Goal: Check status: Check status

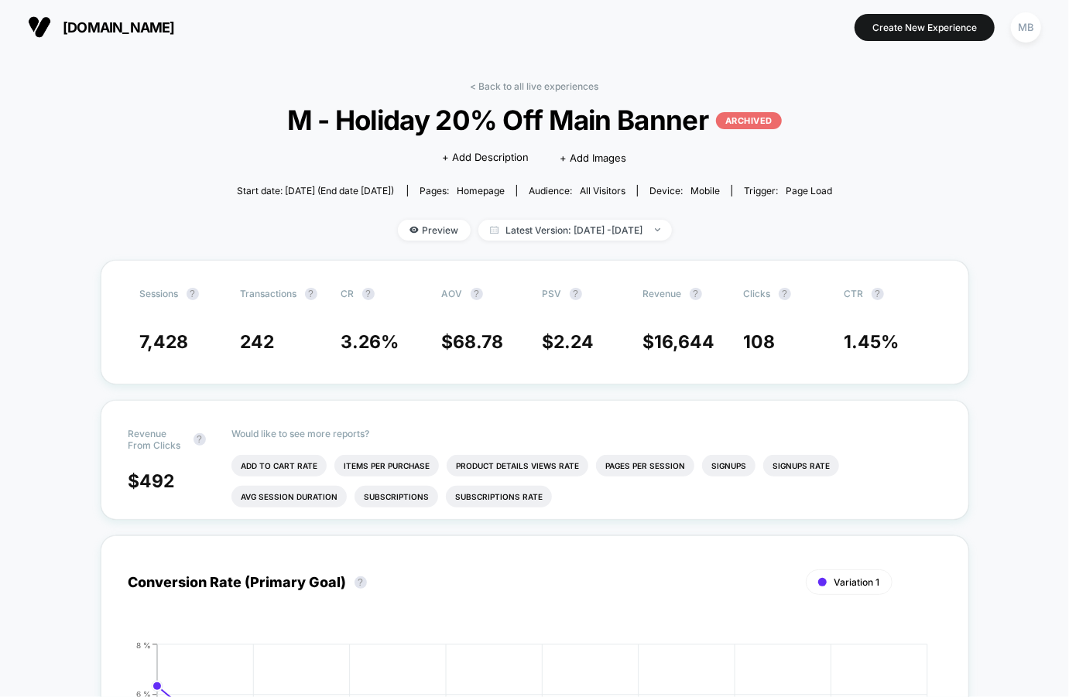
click at [83, 21] on span "[DOMAIN_NAME]" at bounding box center [119, 27] width 112 height 16
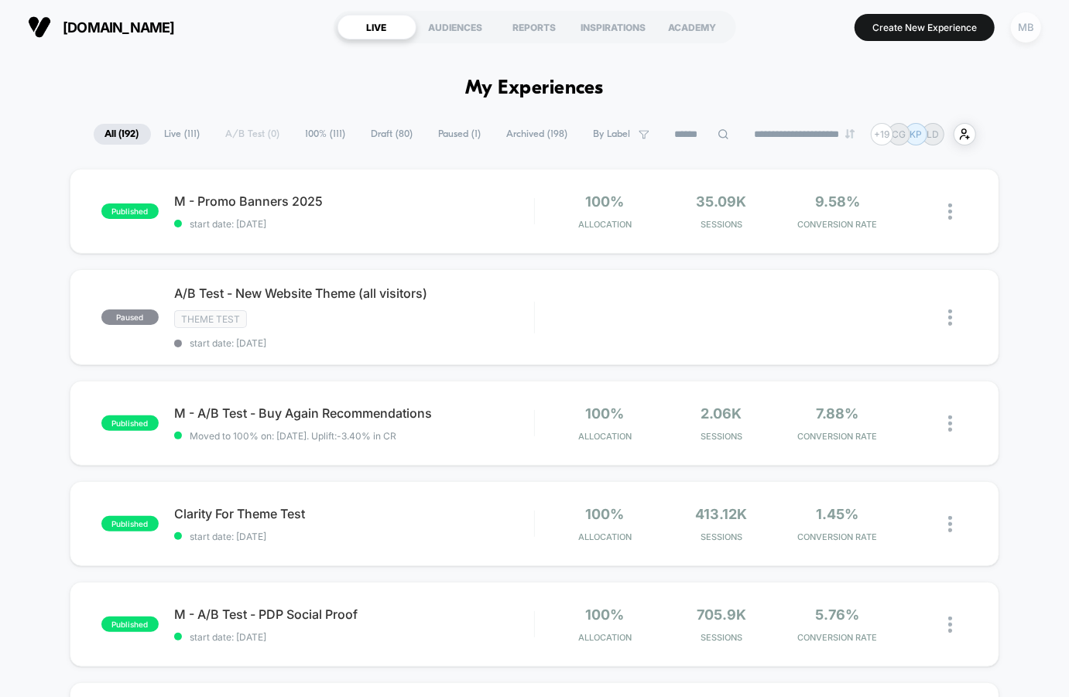
click at [1036, 26] on div "MB" at bounding box center [1026, 27] width 30 height 30
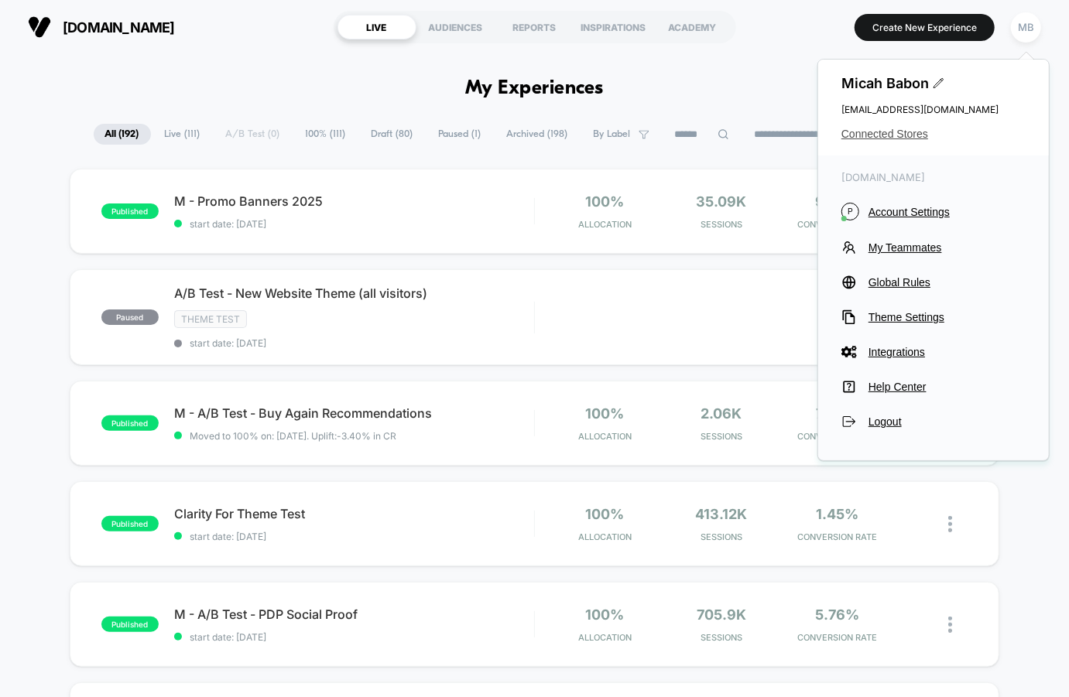
click at [887, 139] on span "Connected Stores" at bounding box center [933, 134] width 184 height 12
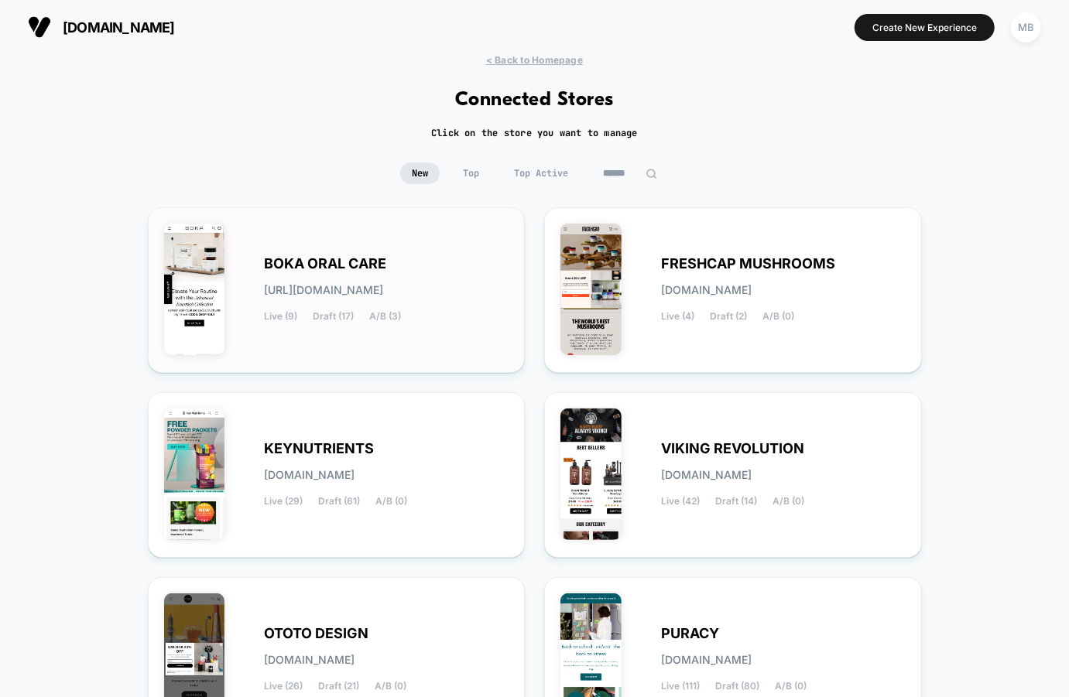
click at [402, 307] on div "BOKA ORAL CARE [URL][DOMAIN_NAME] Live (9) Draft (17) A/B (3)" at bounding box center [387, 290] width 245 height 63
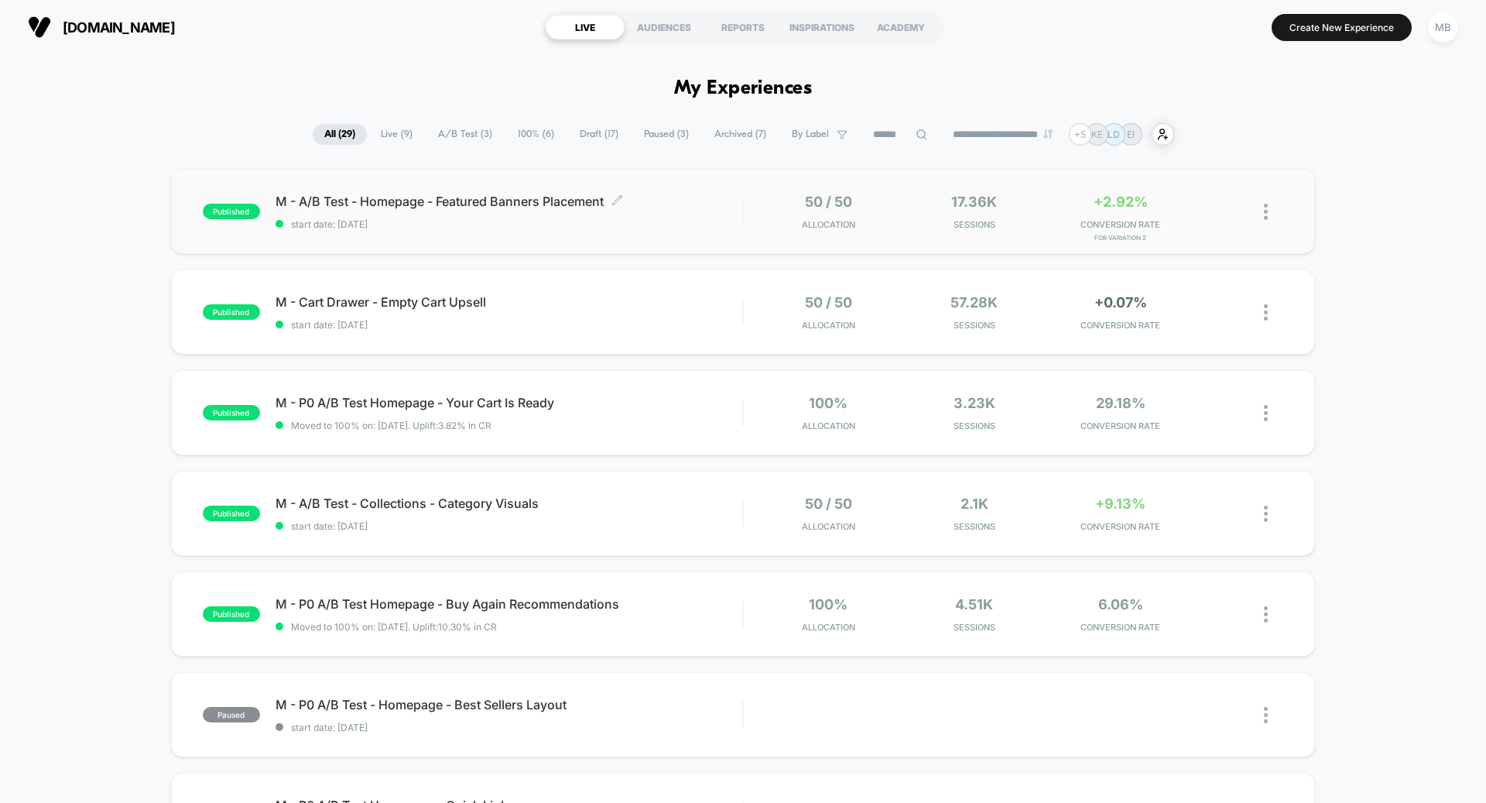
click at [327, 224] on span "start date: [DATE]" at bounding box center [509, 224] width 467 height 12
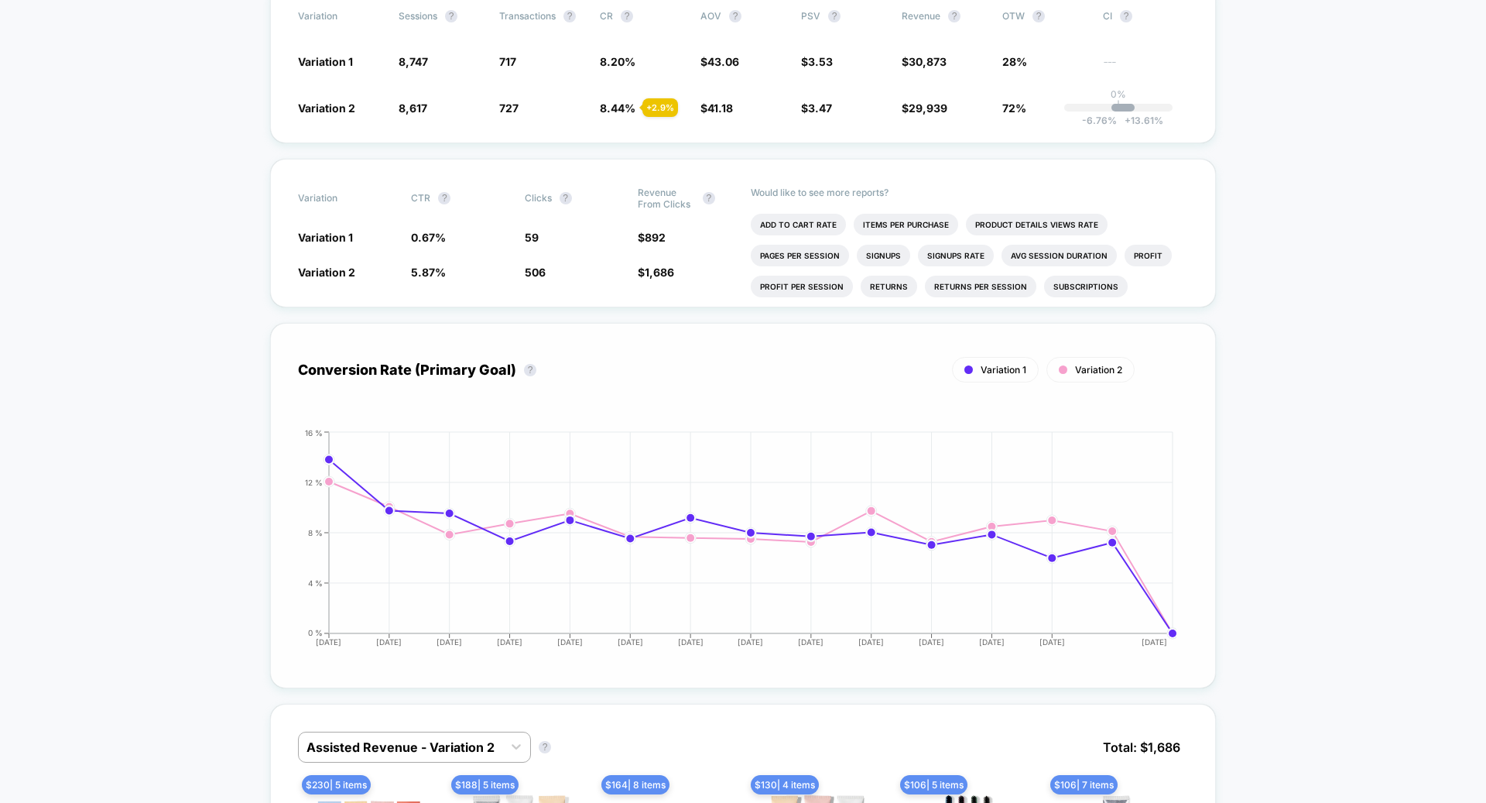
scroll to position [314, 0]
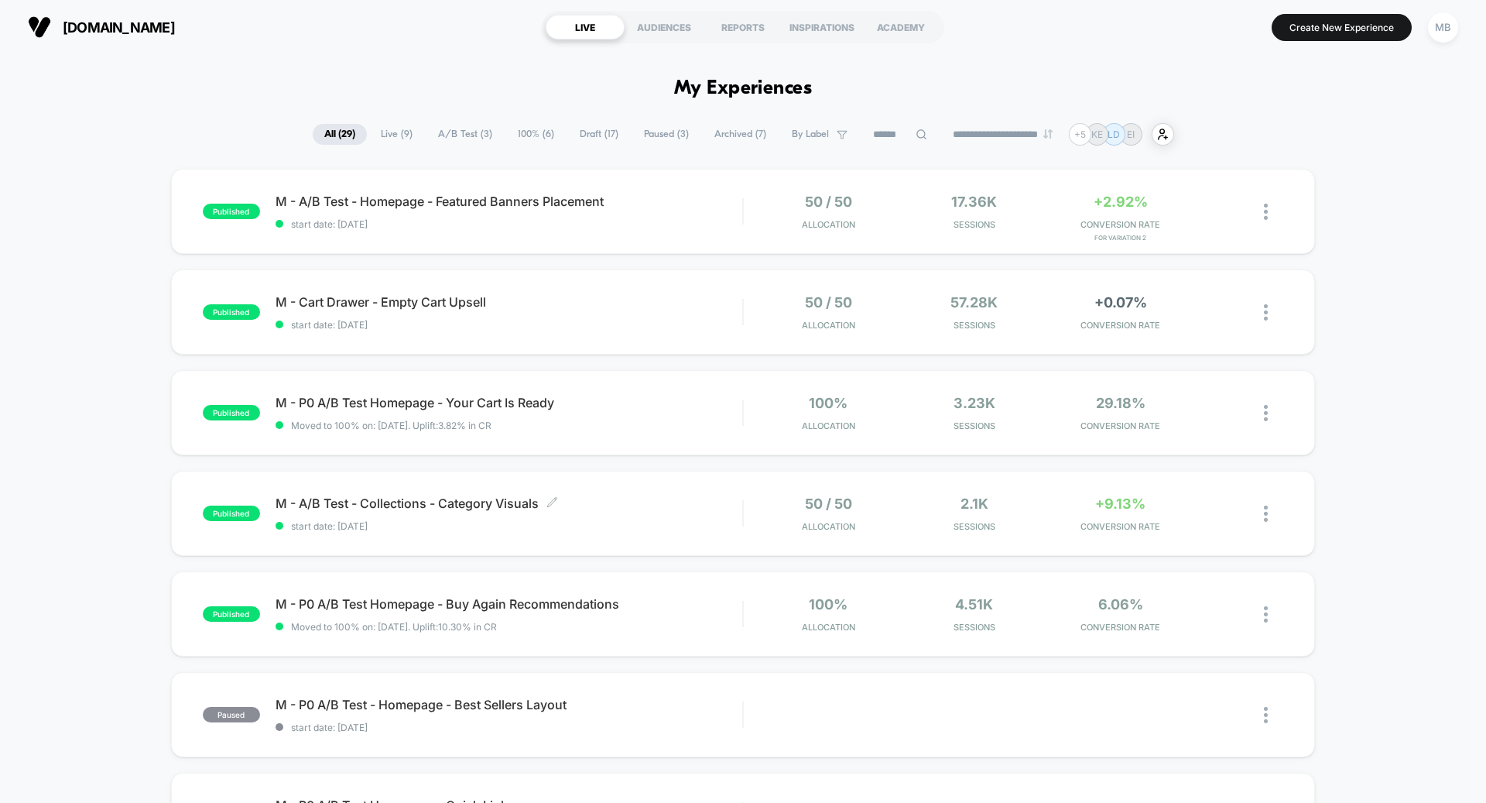
click at [472, 516] on div "M - A/B Test - Collections - Category Visuals Click to edit experience details …" at bounding box center [509, 513] width 467 height 36
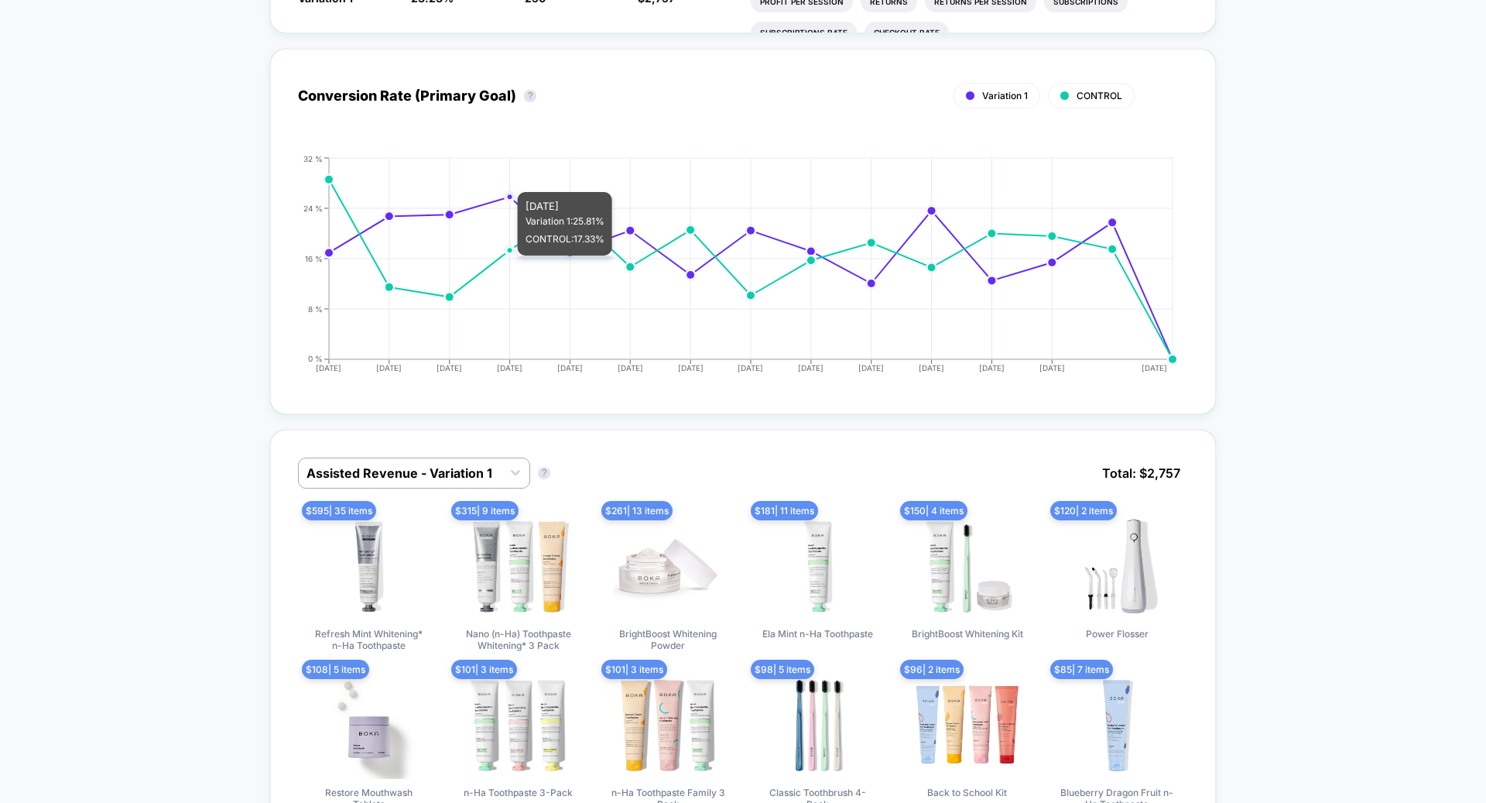
scroll to position [649, 0]
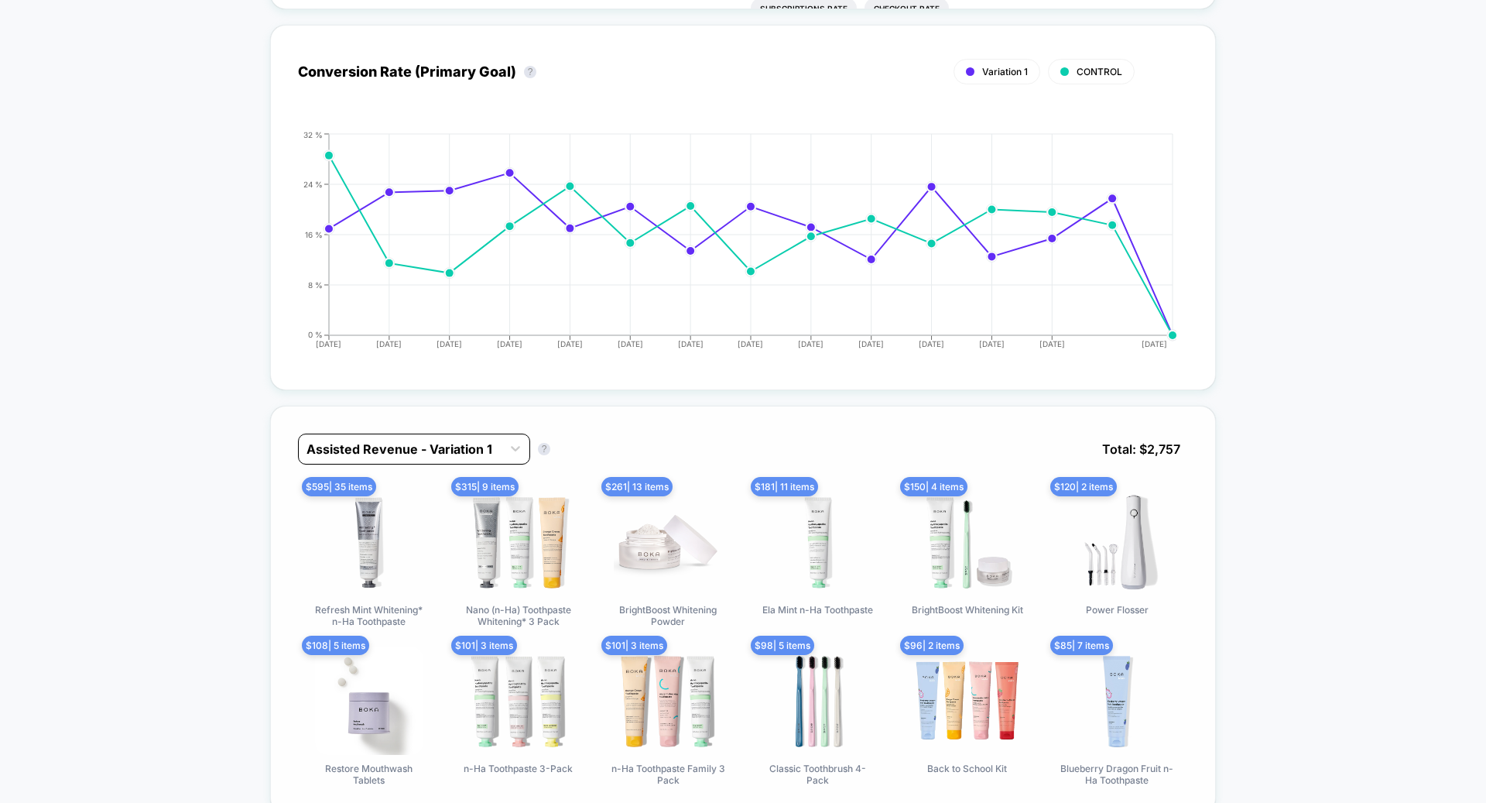
click at [380, 447] on div at bounding box center [400, 449] width 187 height 19
